Goal: Task Accomplishment & Management: Use online tool/utility

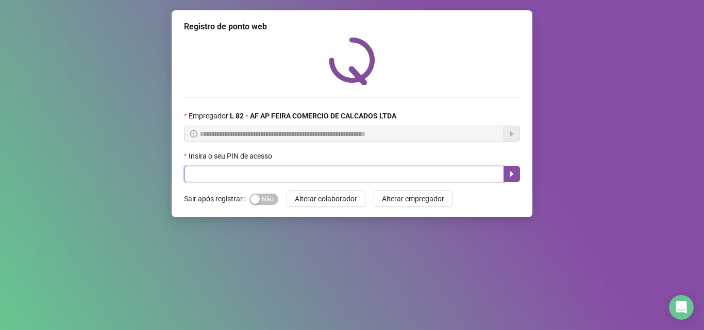
click at [232, 169] on input "text" at bounding box center [344, 174] width 320 height 16
type input "*****"
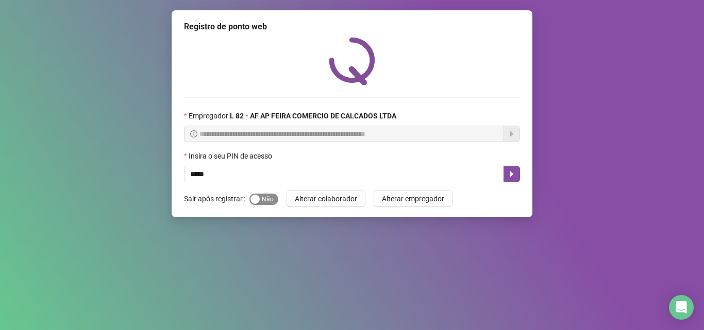
click at [257, 197] on div "button" at bounding box center [254, 199] width 9 height 9
click at [515, 177] on icon "caret-right" at bounding box center [511, 174] width 8 height 8
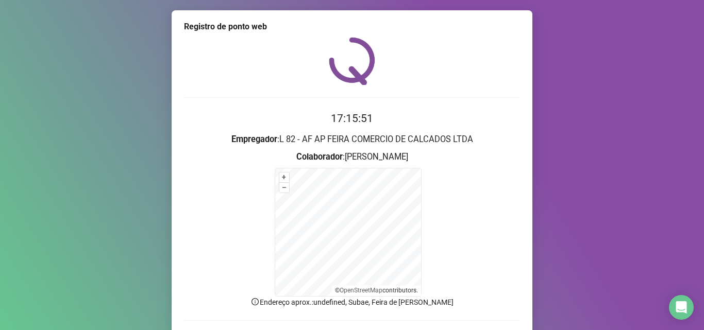
scroll to position [69, 0]
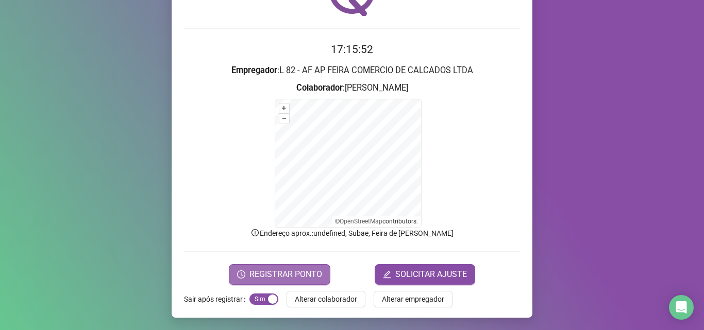
click at [301, 272] on span "REGISTRAR PONTO" at bounding box center [285, 274] width 73 height 12
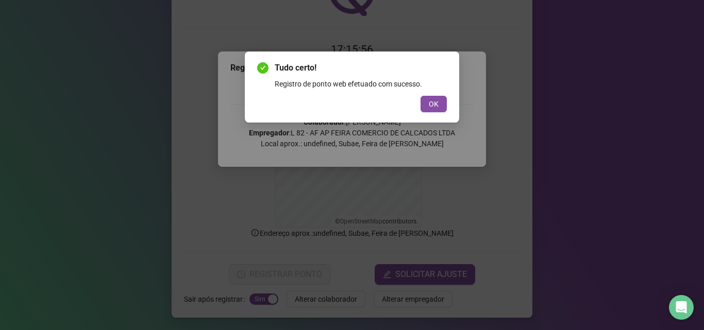
click at [447, 106] on div "Tudo certo! Registro de ponto web efetuado com sucesso. OK" at bounding box center [352, 87] width 214 height 71
click at [442, 108] on button "OK" at bounding box center [433, 104] width 26 height 16
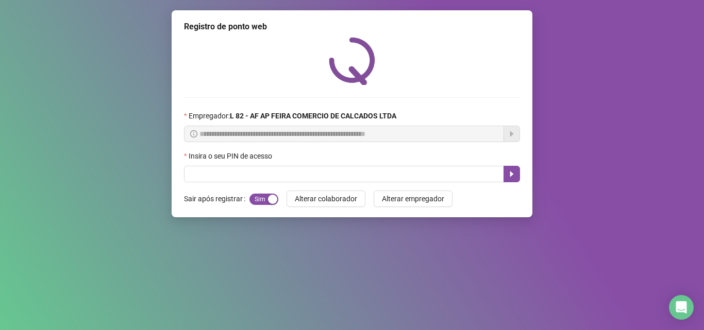
scroll to position [0, 0]
